Goal: Information Seeking & Learning: Learn about a topic

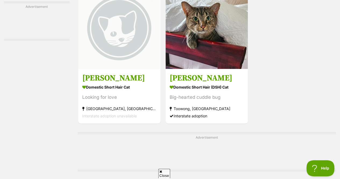
scroll to position [1264, 0]
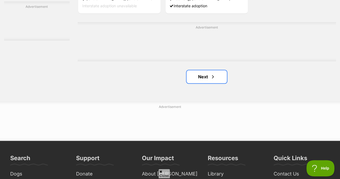
click at [207, 71] on link "Next" at bounding box center [206, 76] width 40 height 13
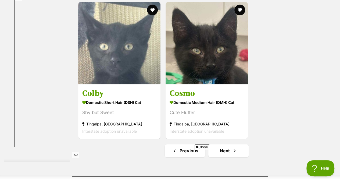
scroll to position [1190, 0]
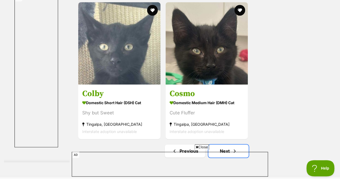
click at [241, 144] on link "Next" at bounding box center [228, 150] width 40 height 13
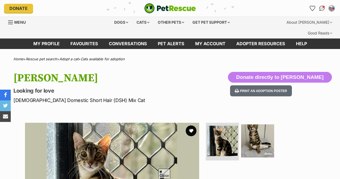
click at [250, 124] on img at bounding box center [257, 140] width 33 height 33
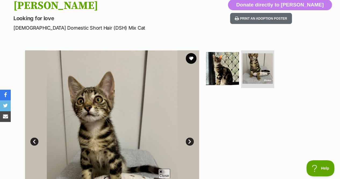
click at [227, 61] on img at bounding box center [222, 68] width 33 height 33
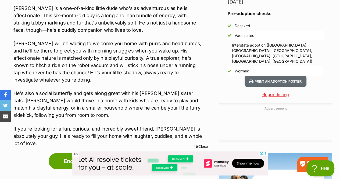
scroll to position [474, 0]
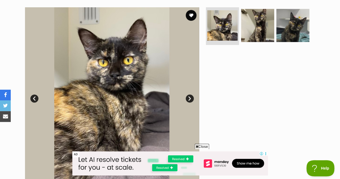
scroll to position [114, 0]
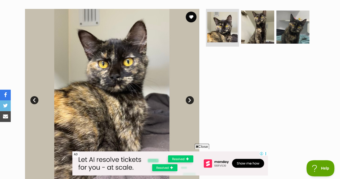
click at [255, 26] on img at bounding box center [257, 26] width 33 height 33
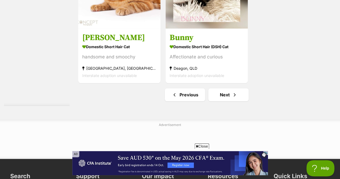
scroll to position [1353, 0]
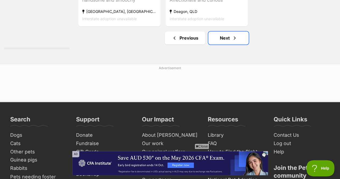
click at [221, 31] on link "Next" at bounding box center [228, 37] width 40 height 13
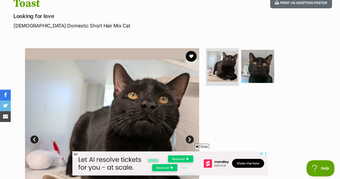
scroll to position [75, 0]
click at [254, 49] on img at bounding box center [257, 65] width 33 height 33
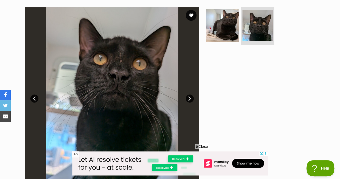
scroll to position [115, 0]
click at [219, 16] on img at bounding box center [222, 25] width 33 height 33
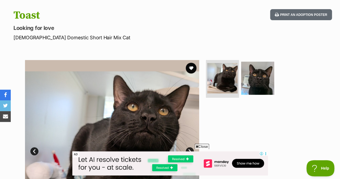
scroll to position [60, 0]
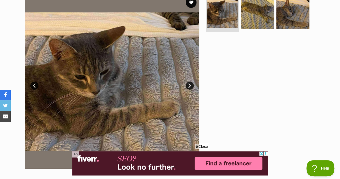
scroll to position [79, 0]
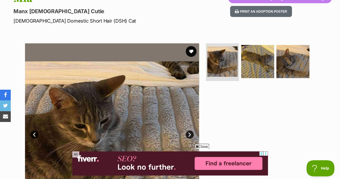
click at [254, 50] on img at bounding box center [257, 61] width 33 height 33
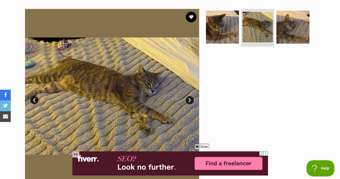
scroll to position [86, 0]
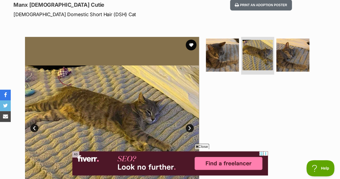
click at [280, 49] on img at bounding box center [292, 54] width 33 height 33
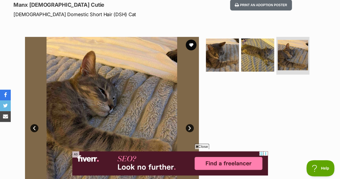
click at [231, 42] on img at bounding box center [222, 54] width 33 height 33
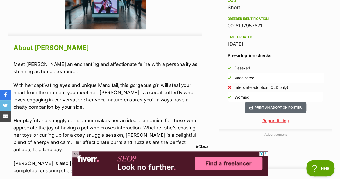
scroll to position [449, 0]
drag, startPoint x: 95, startPoint y: 77, endPoint x: 128, endPoint y: 74, distance: 32.7
click at [128, 81] on p "With her captivating eyes and unique Manx tail, this gorgeous girl will steal y…" at bounding box center [107, 95] width 189 height 29
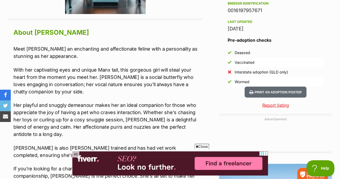
scroll to position [497, 0]
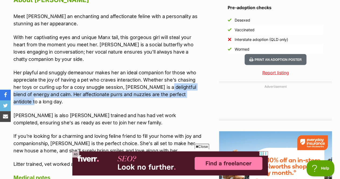
drag, startPoint x: 152, startPoint y: 75, endPoint x: 180, endPoint y: 84, distance: 29.4
click at [180, 84] on p "Her playful and snuggly demeanour makes her an ideal companion for those who ap…" at bounding box center [107, 86] width 189 height 36
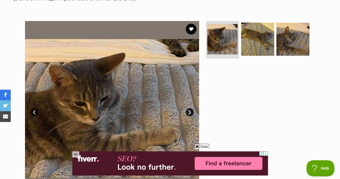
scroll to position [96, 0]
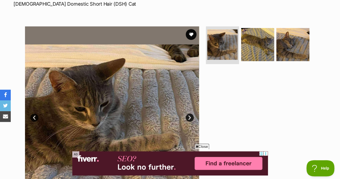
click at [260, 28] on img at bounding box center [257, 44] width 33 height 33
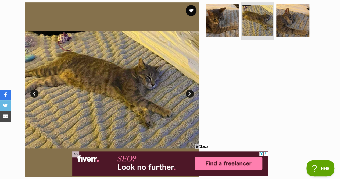
scroll to position [118, 0]
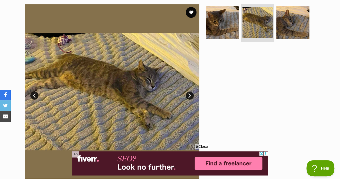
click at [234, 19] on img at bounding box center [222, 22] width 33 height 33
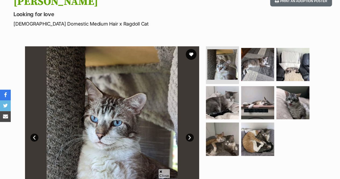
click at [224, 91] on img at bounding box center [222, 102] width 33 height 33
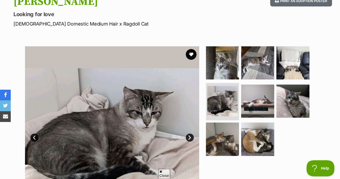
click at [292, 88] on img at bounding box center [292, 100] width 33 height 33
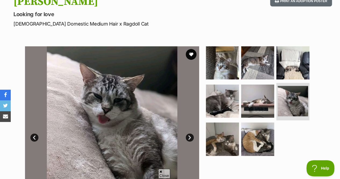
click at [229, 130] on img at bounding box center [222, 138] width 33 height 33
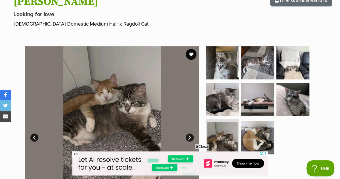
click at [258, 122] on img at bounding box center [257, 137] width 33 height 33
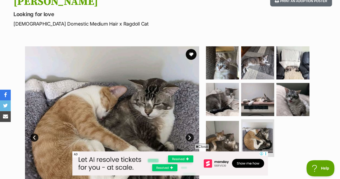
click at [245, 94] on img at bounding box center [257, 99] width 33 height 33
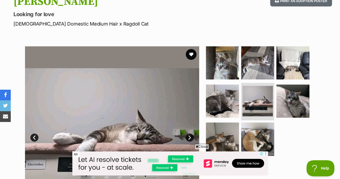
click at [259, 60] on img at bounding box center [257, 62] width 33 height 33
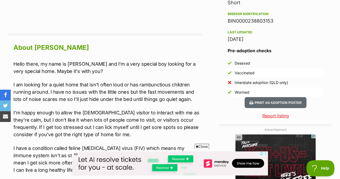
scroll to position [457, 0]
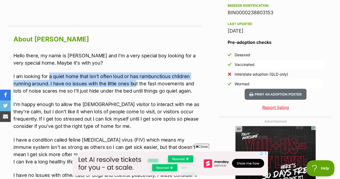
drag, startPoint x: 49, startPoint y: 66, endPoint x: 133, endPoint y: 75, distance: 84.0
click at [133, 75] on p "I am looking for a quiet home that isn't often loud or has rambunctious childre…" at bounding box center [107, 83] width 189 height 22
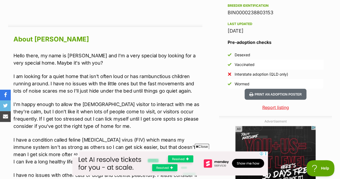
click at [122, 78] on p "I am looking for a quiet home that isn't often loud or has rambunctious childre…" at bounding box center [107, 83] width 189 height 22
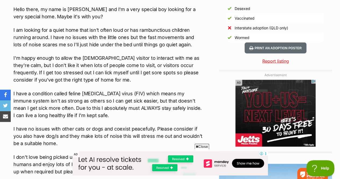
scroll to position [506, 0]
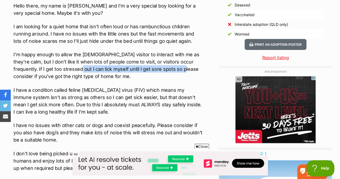
drag, startPoint x: 52, startPoint y: 57, endPoint x: 155, endPoint y: 60, distance: 103.4
click at [155, 60] on p "I'm happy enough to allow the 10 year old visitor to interact with me as they'r…" at bounding box center [107, 64] width 189 height 29
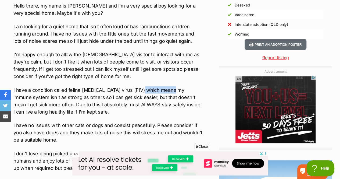
drag, startPoint x: 141, startPoint y: 77, endPoint x: 173, endPoint y: 78, distance: 31.7
click at [173, 86] on p "I have a condition called feline immunodeficiency virus (FIV) which means my im…" at bounding box center [107, 100] width 189 height 29
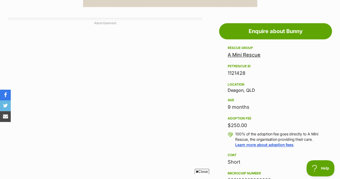
scroll to position [290, 0]
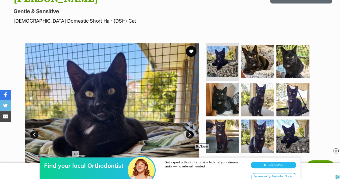
scroll to position [79, 0]
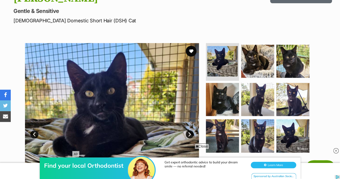
click at [258, 51] on img at bounding box center [257, 61] width 33 height 33
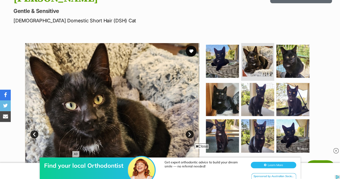
click at [298, 54] on img at bounding box center [292, 61] width 33 height 33
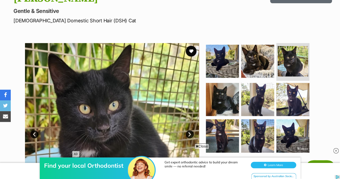
click at [269, 83] on img at bounding box center [257, 99] width 33 height 33
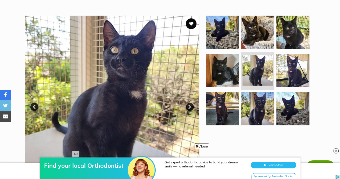
scroll to position [106, 0]
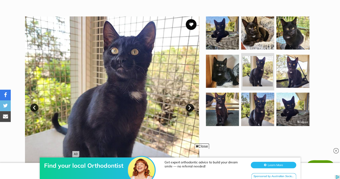
click at [253, 92] on img at bounding box center [257, 108] width 33 height 33
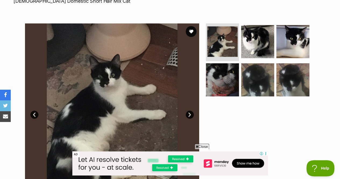
scroll to position [99, 0]
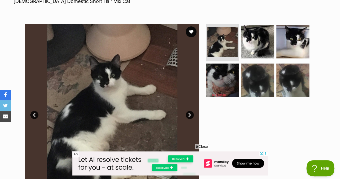
click at [249, 37] on img at bounding box center [257, 41] width 33 height 33
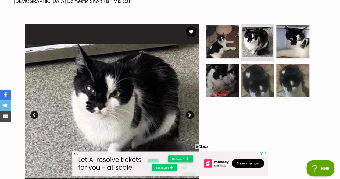
click at [224, 36] on img at bounding box center [222, 41] width 33 height 33
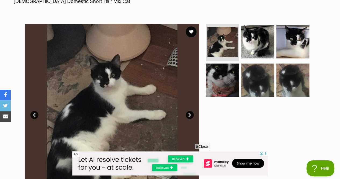
click at [221, 63] on img at bounding box center [222, 79] width 33 height 33
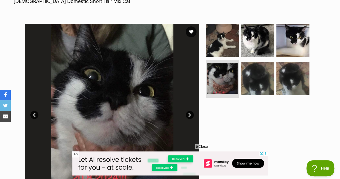
click at [297, 36] on img at bounding box center [292, 40] width 33 height 33
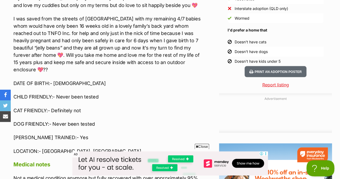
scroll to position [535, 0]
